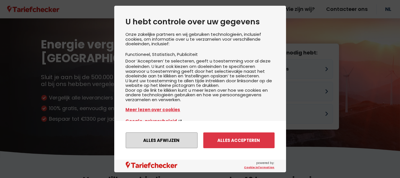
click at [165, 141] on button "Alles afwijzen" at bounding box center [162, 140] width 72 height 16
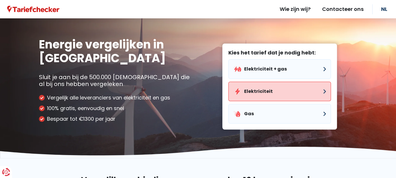
click at [263, 92] on button "Elektriciteit" at bounding box center [279, 91] width 102 height 19
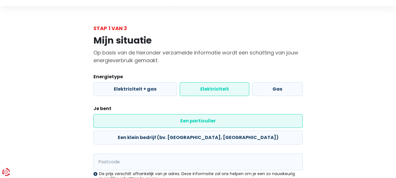
scroll to position [19, 0]
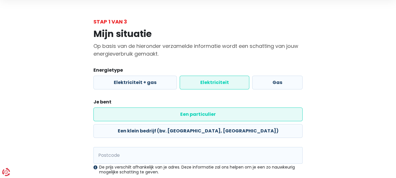
click at [221, 85] on label "Elektriciteit" at bounding box center [213, 83] width 69 height 14
click at [221, 85] on input "Elektriciteit" at bounding box center [213, 83] width 69 height 14
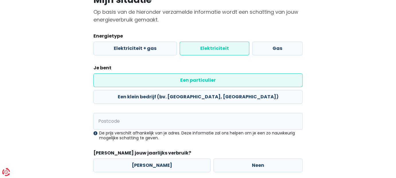
scroll to position [57, 0]
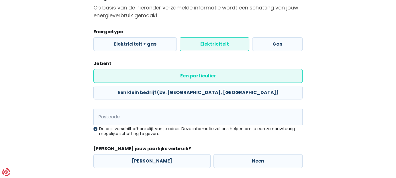
click at [133, 76] on label "Een particulier" at bounding box center [197, 76] width 209 height 14
click at [133, 76] on input "Een particulier" at bounding box center [197, 76] width 209 height 14
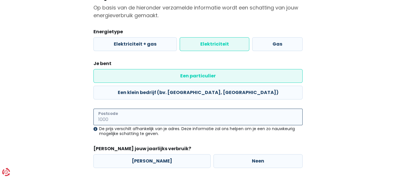
click at [135, 108] on input "Postcode" at bounding box center [197, 116] width 209 height 17
type input "9870"
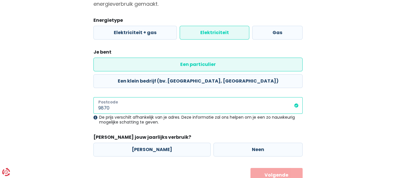
scroll to position [74, 0]
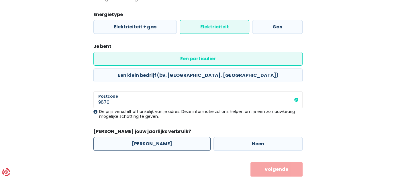
click at [150, 137] on label "[PERSON_NAME]" at bounding box center [151, 144] width 117 height 14
click at [150, 137] on input "[PERSON_NAME]" at bounding box center [151, 144] width 117 height 14
radio input "true"
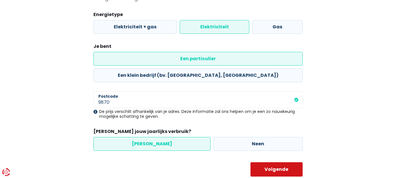
click at [269, 162] on button "Volgende" at bounding box center [276, 169] width 52 height 14
select select
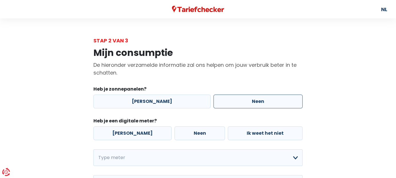
click at [249, 102] on label "Neen" at bounding box center [257, 101] width 89 height 14
click at [249, 102] on input "Neen" at bounding box center [257, 101] width 89 height 14
radio input "true"
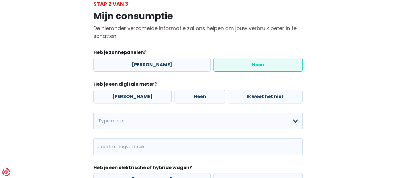
scroll to position [38, 0]
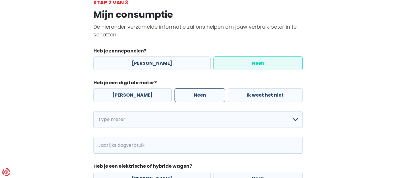
click at [185, 96] on label "Neen" at bounding box center [199, 95] width 50 height 14
click at [185, 96] on input "Neen" at bounding box center [199, 95] width 50 height 14
radio input "true"
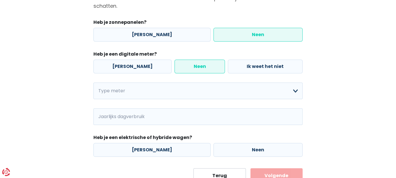
scroll to position [76, 0]
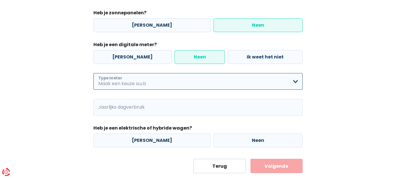
click at [177, 84] on select "Enkelvoudig Tweevoudig Enkelvoudig + uitsluitend nachttarief Tweevoudig + uitsl…" at bounding box center [197, 81] width 209 height 17
select select "day_night_bi_shift_exclusive_night"
click at [93, 73] on select "Enkelvoudig Tweevoudig Enkelvoudig + uitsluitend nachttarief Tweevoudig + uitsl…" at bounding box center [197, 81] width 209 height 17
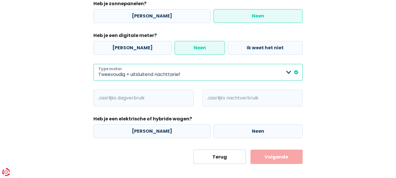
scroll to position [89, 0]
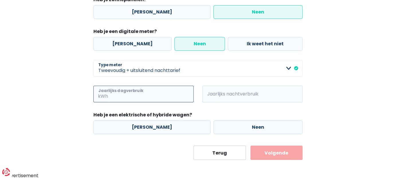
click at [169, 94] on input "Jaarlijks dagverbruik" at bounding box center [151, 94] width 84 height 17
type input "1250"
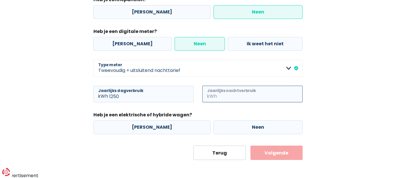
click at [244, 94] on input "Jaarlijks nachtverbruik" at bounding box center [260, 94] width 84 height 17
type input "3"
type input "1350"
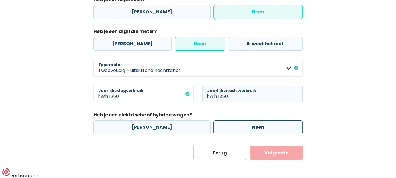
click at [248, 127] on label "Neen" at bounding box center [257, 127] width 89 height 14
click at [248, 127] on input "Neen" at bounding box center [257, 127] width 89 height 14
radio input "true"
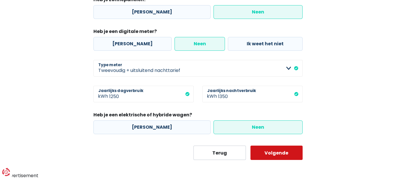
click at [279, 152] on button "Volgende" at bounding box center [276, 152] width 52 height 14
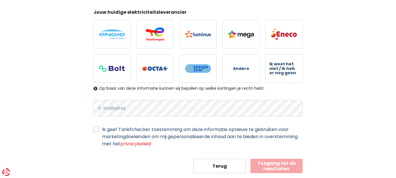
scroll to position [70, 0]
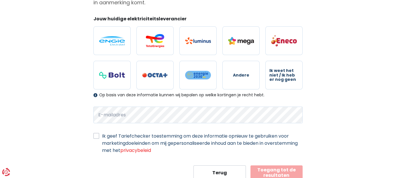
select select "day_night_bi_shift_exclusive_night"
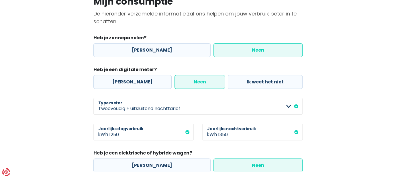
scroll to position [32, 0]
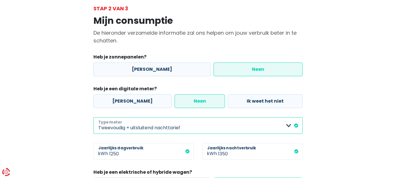
click at [249, 125] on select "Enkelvoudig Tweevoudig Enkelvoudig + uitsluitend nachttarief Tweevoudig + uitsl…" at bounding box center [197, 125] width 209 height 17
click at [93, 117] on select "Enkelvoudig Tweevoudig Enkelvoudig + uitsluitend nachttarief Tweevoudig + uitsl…" at bounding box center [197, 125] width 209 height 17
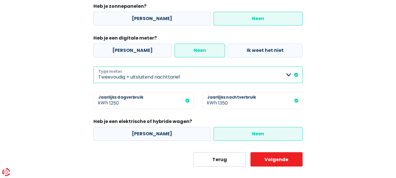
scroll to position [89, 0]
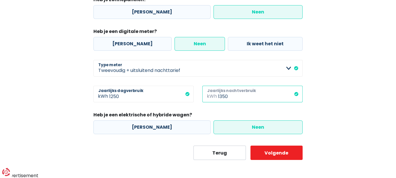
click at [250, 98] on input "1350" at bounding box center [260, 94] width 84 height 17
type input "10500"
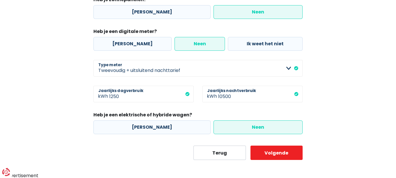
click at [249, 124] on label "Neen" at bounding box center [257, 127] width 89 height 14
click at [249, 124] on input "Neen" at bounding box center [257, 127] width 89 height 14
click at [275, 152] on button "Volgende" at bounding box center [276, 152] width 52 height 14
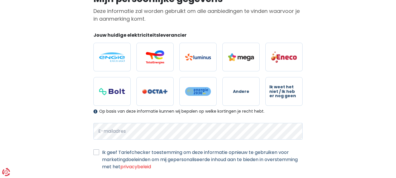
scroll to position [51, 0]
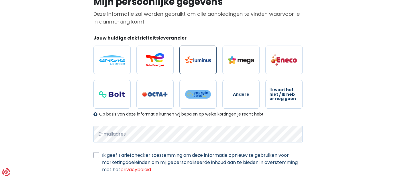
click at [200, 56] on label at bounding box center [197, 60] width 37 height 29
click at [200, 56] on input "radio" at bounding box center [197, 60] width 37 height 29
radio input "true"
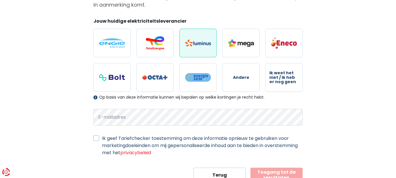
scroll to position [89, 0]
